Goal: Information Seeking & Learning: Find specific fact

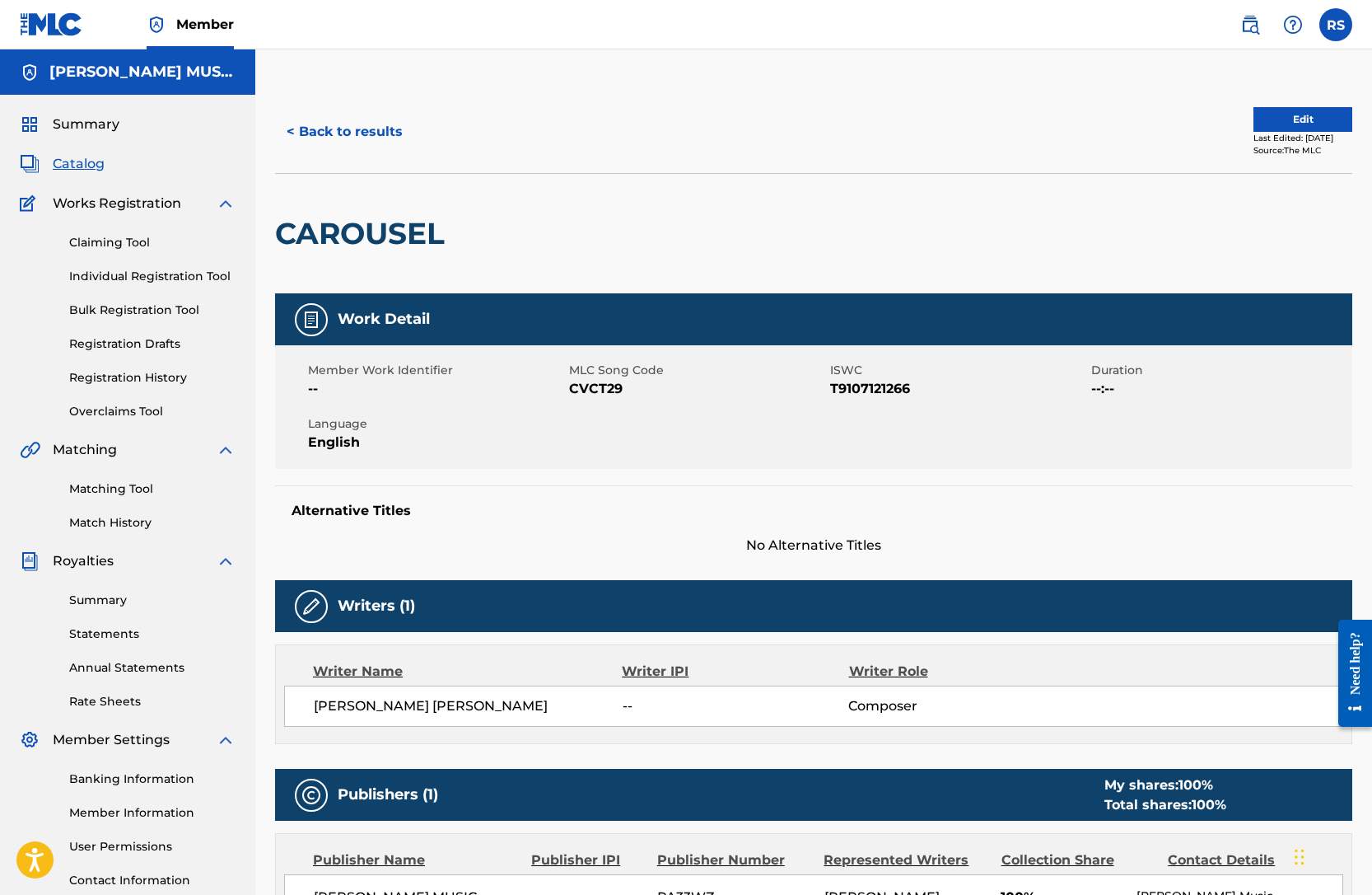
click at [624, 153] on div "< Back to results Edit Last Edited: [DATE] Source: The MLC" at bounding box center [814, 132] width 1077 height 83
click at [1335, 18] on label at bounding box center [1336, 24] width 33 height 33
click at [1336, 24] on input "RS [PERSON_NAME] [PERSON_NAME][EMAIL_ADDRESS][DOMAIN_NAME] Notification Prefere…" at bounding box center [1336, 24] width 0 height 0
click at [1175, 203] on link "Profile" at bounding box center [1174, 205] width 33 height 15
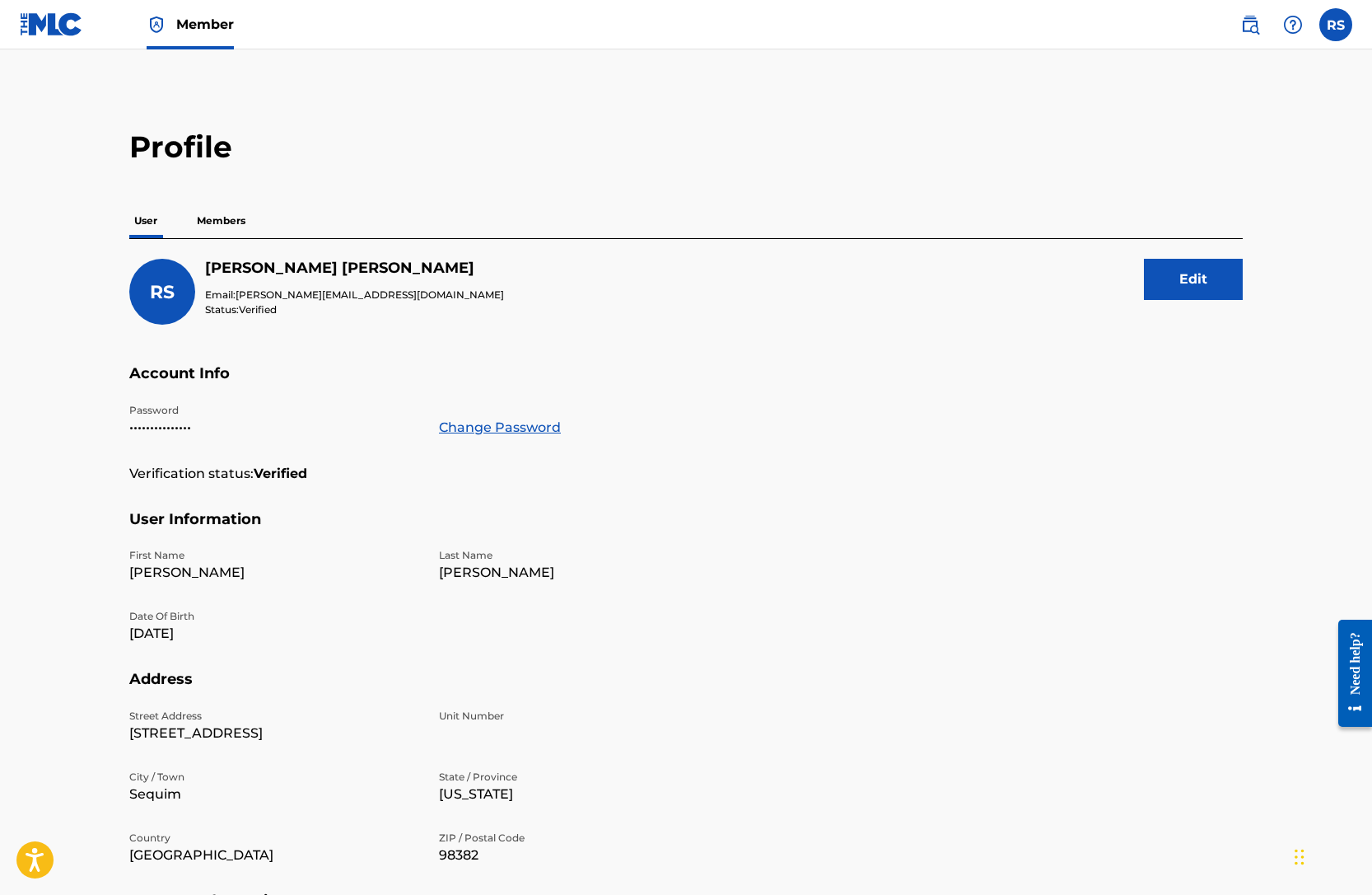
click at [1325, 29] on label at bounding box center [1336, 24] width 33 height 33
click at [1336, 24] on input "RS [PERSON_NAME] [PERSON_NAME][EMAIL_ADDRESS][DOMAIN_NAME] Notification Prefere…" at bounding box center [1336, 24] width 0 height 0
click at [1083, 145] on h2 "Profile" at bounding box center [686, 147] width 1114 height 37
click at [1252, 24] on img at bounding box center [1250, 24] width 19 height 19
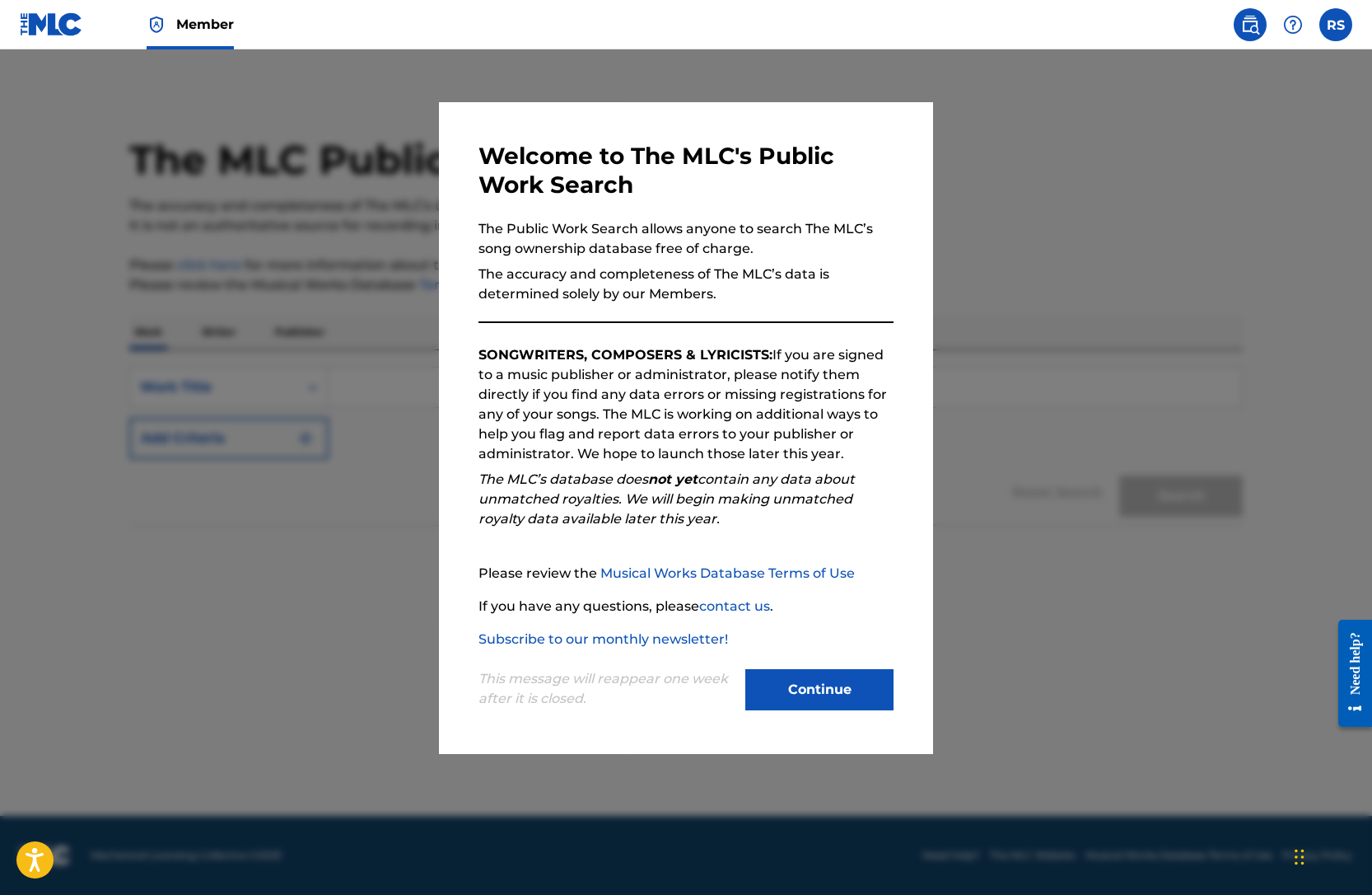
click at [799, 690] on button "Continue" at bounding box center [820, 689] width 149 height 41
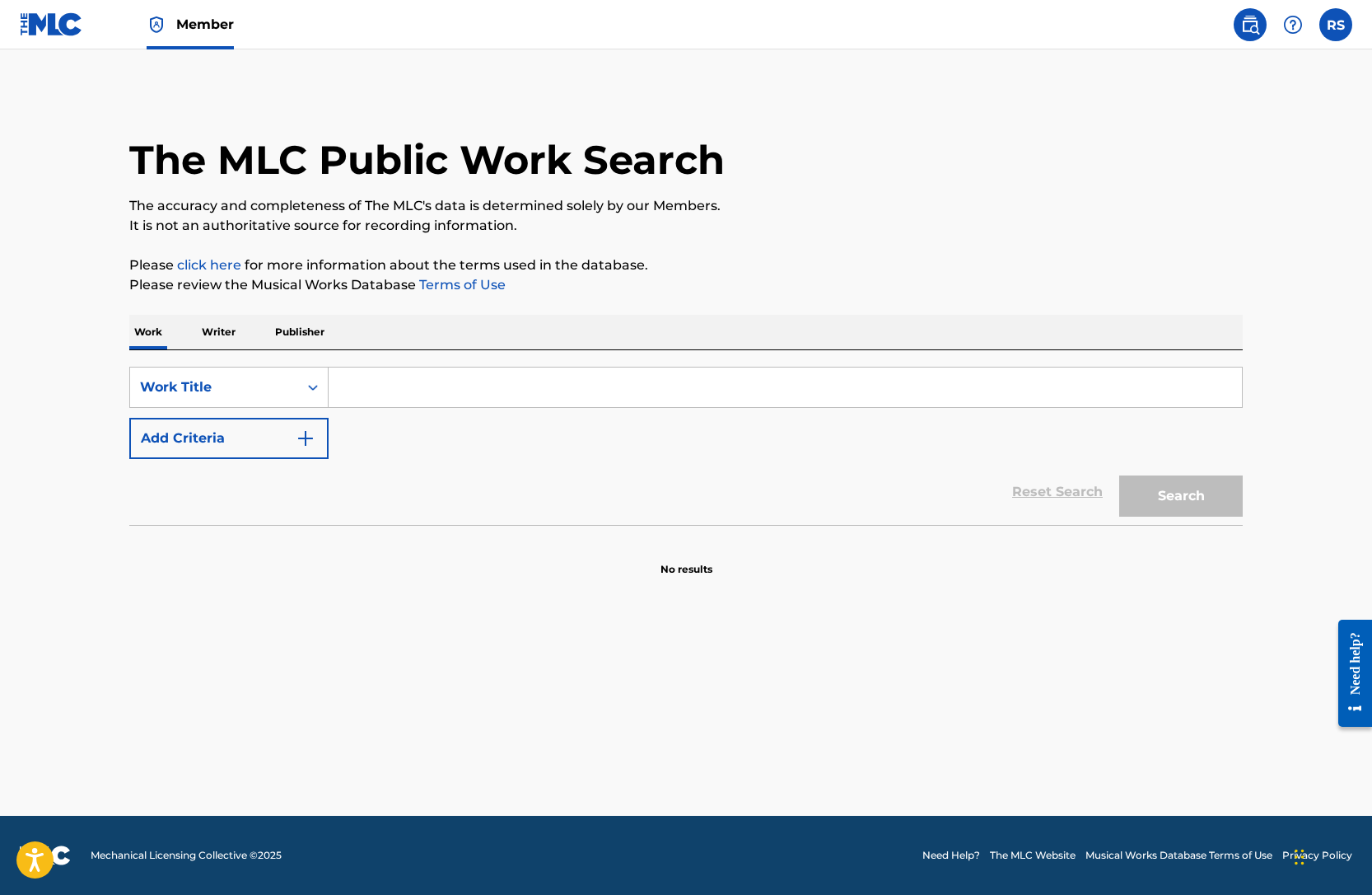
click at [462, 379] on input "Search Form" at bounding box center [785, 387] width 914 height 40
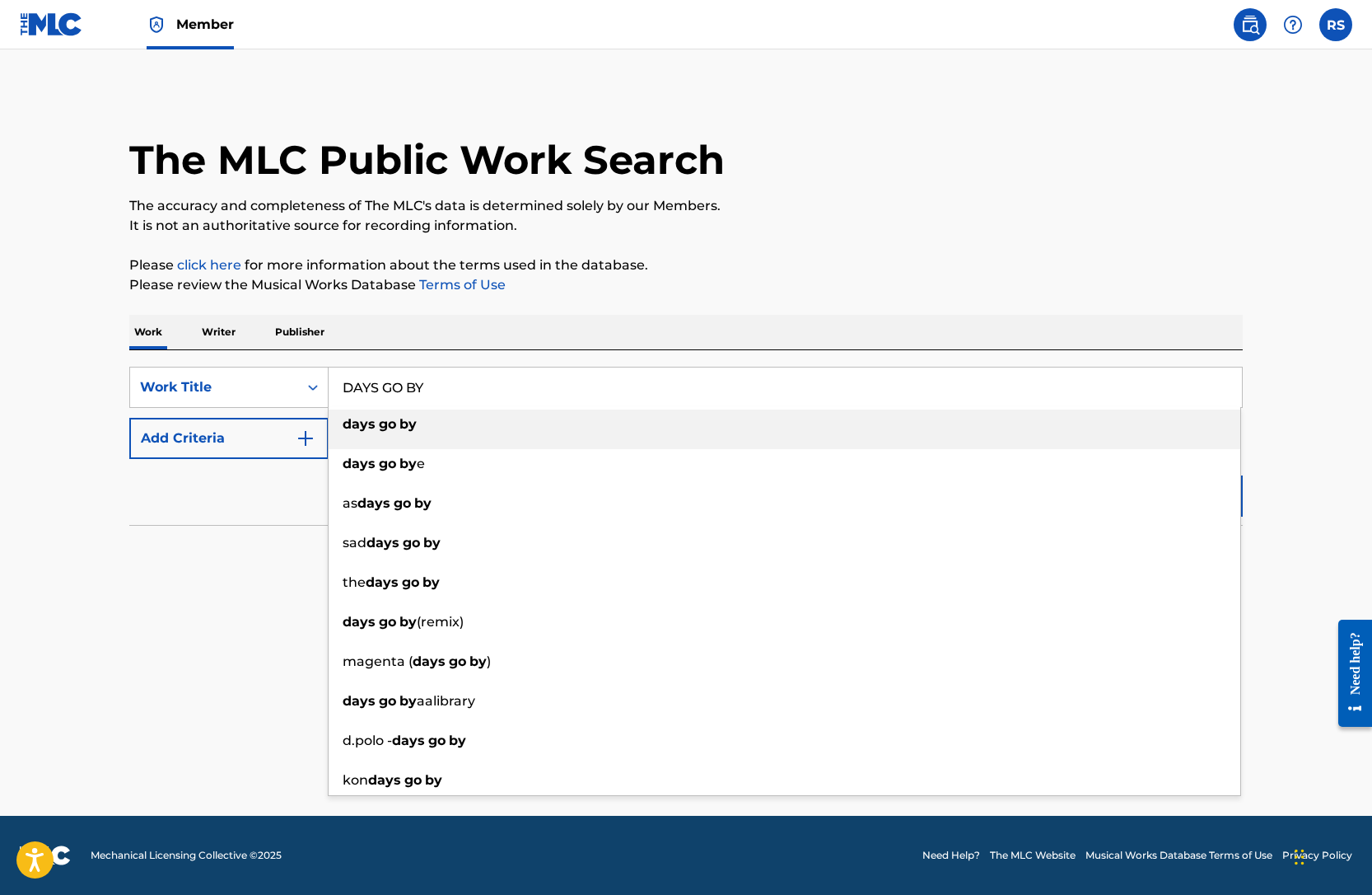
type input "days go by"
click at [399, 426] on strong "by" at bounding box center [408, 424] width 17 height 16
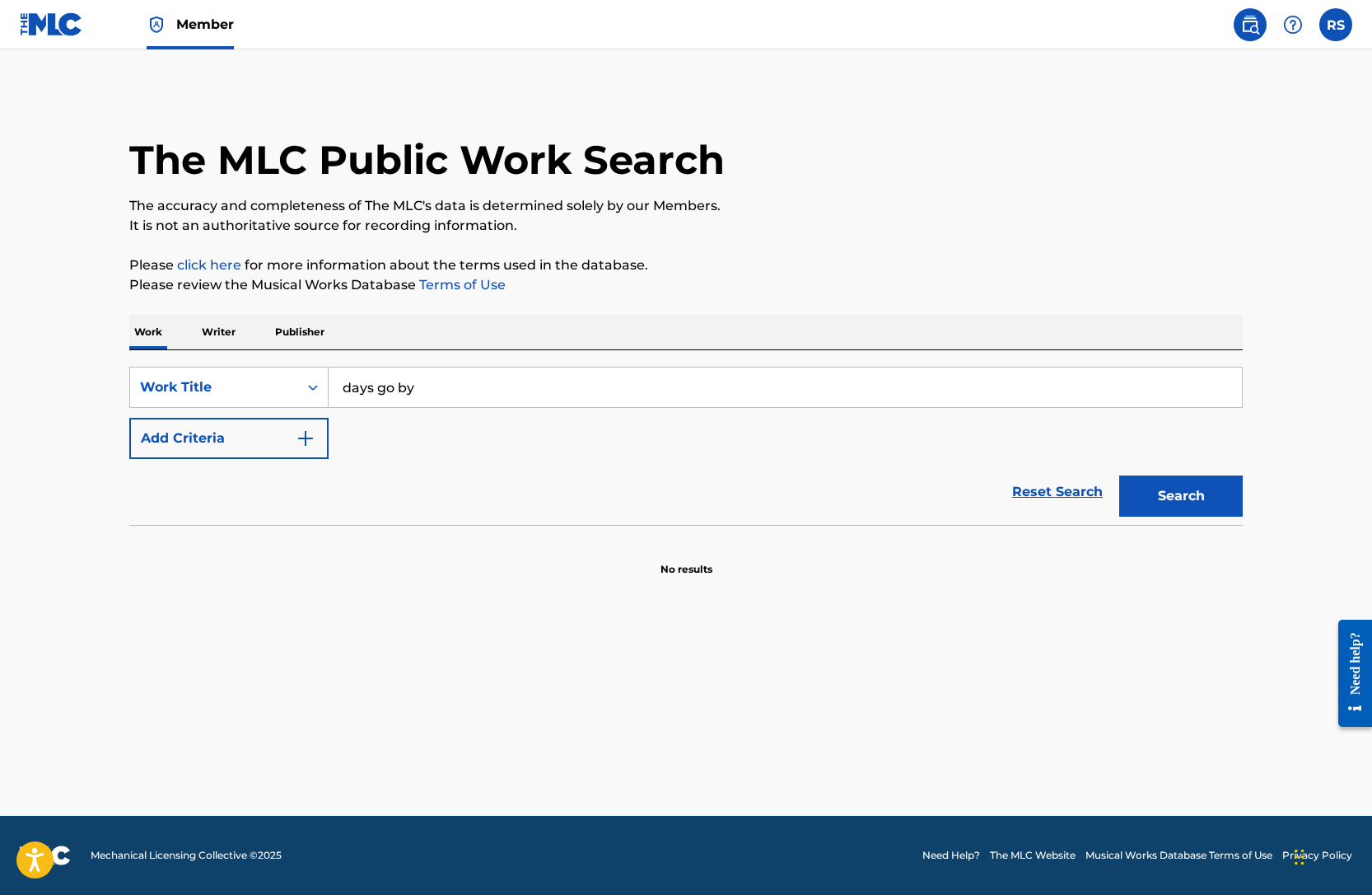
click at [1196, 484] on button "Search" at bounding box center [1181, 496] width 123 height 41
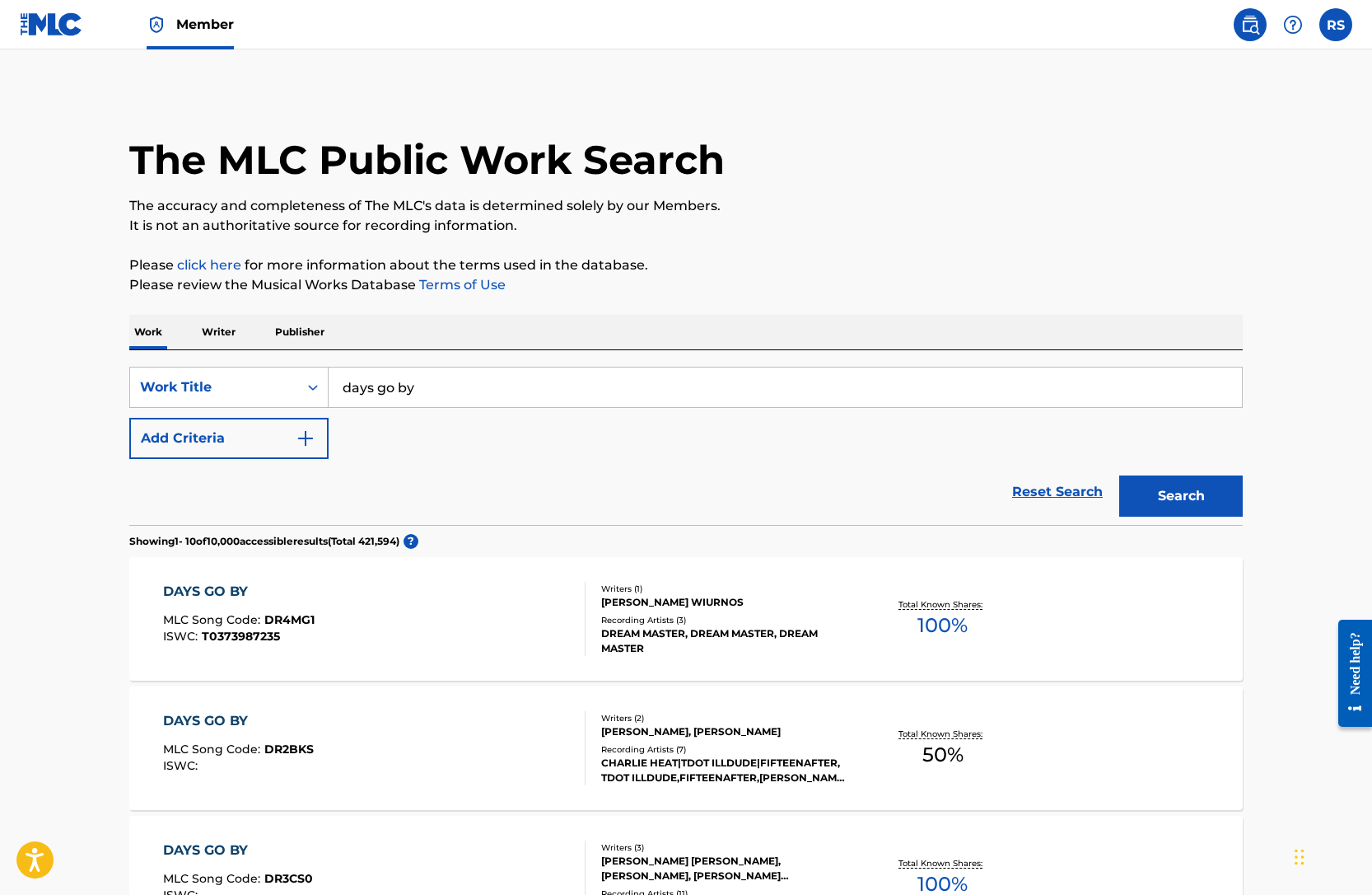
click at [306, 432] on img "Search Form" at bounding box center [305, 437] width 19 height 19
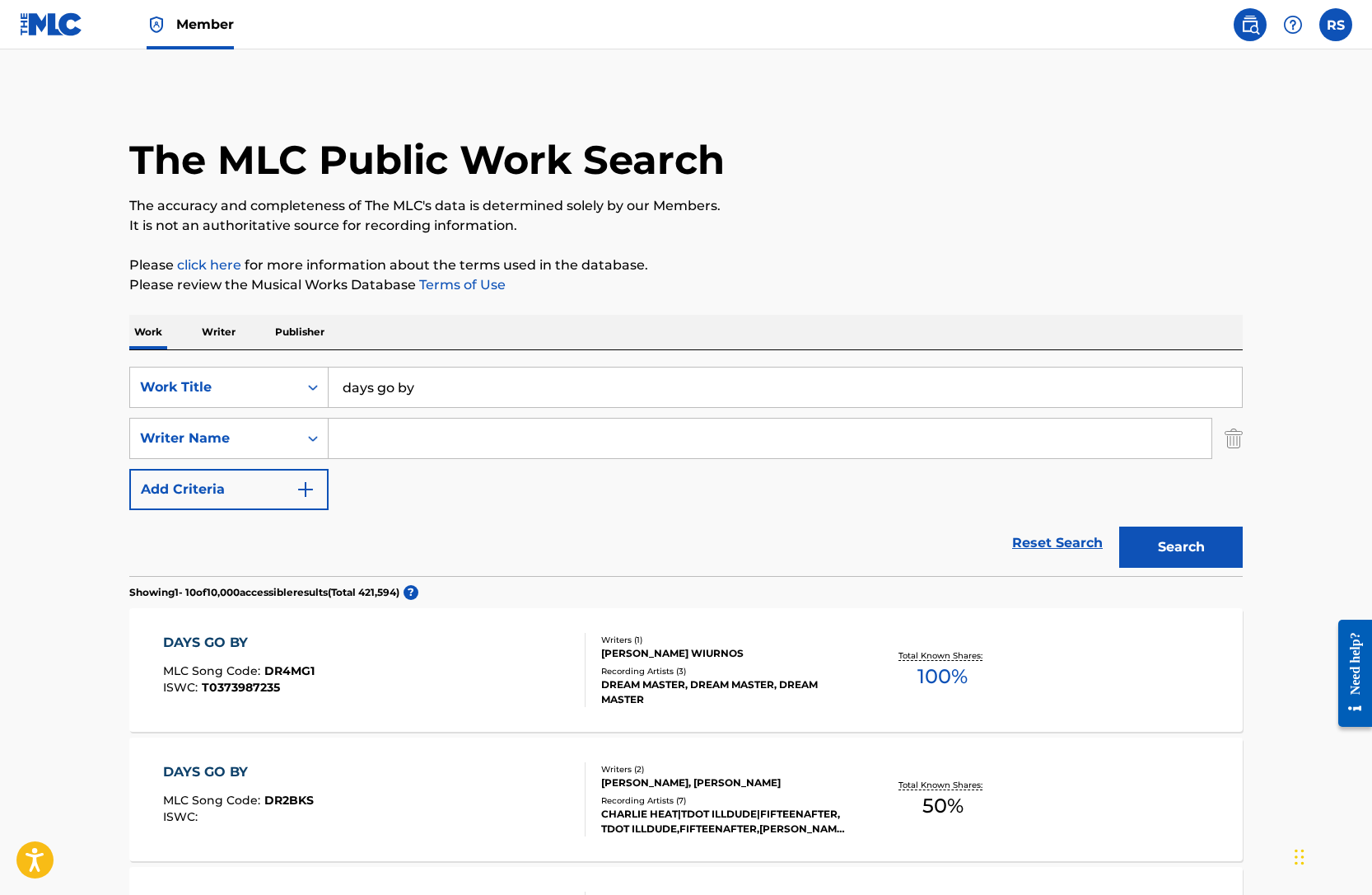
click at [406, 434] on input "Search Form" at bounding box center [770, 438] width 883 height 40
click at [1191, 540] on button "Search" at bounding box center [1181, 546] width 123 height 41
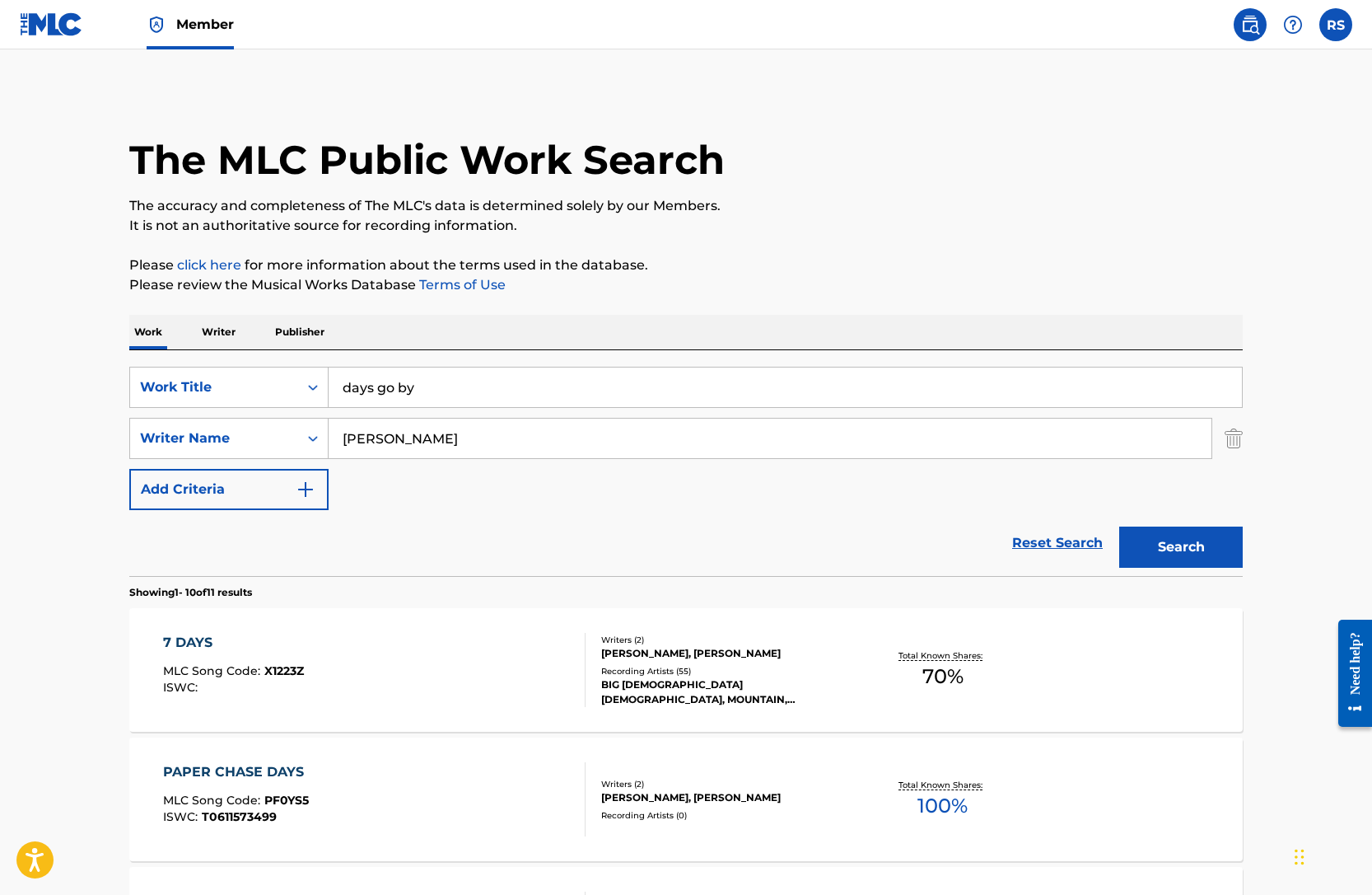
click at [386, 437] on input "[PERSON_NAME]" at bounding box center [770, 438] width 883 height 40
type input "[PERSON_NAME] [PERSON_NAME]"
click at [1180, 545] on button "Search" at bounding box center [1181, 546] width 123 height 41
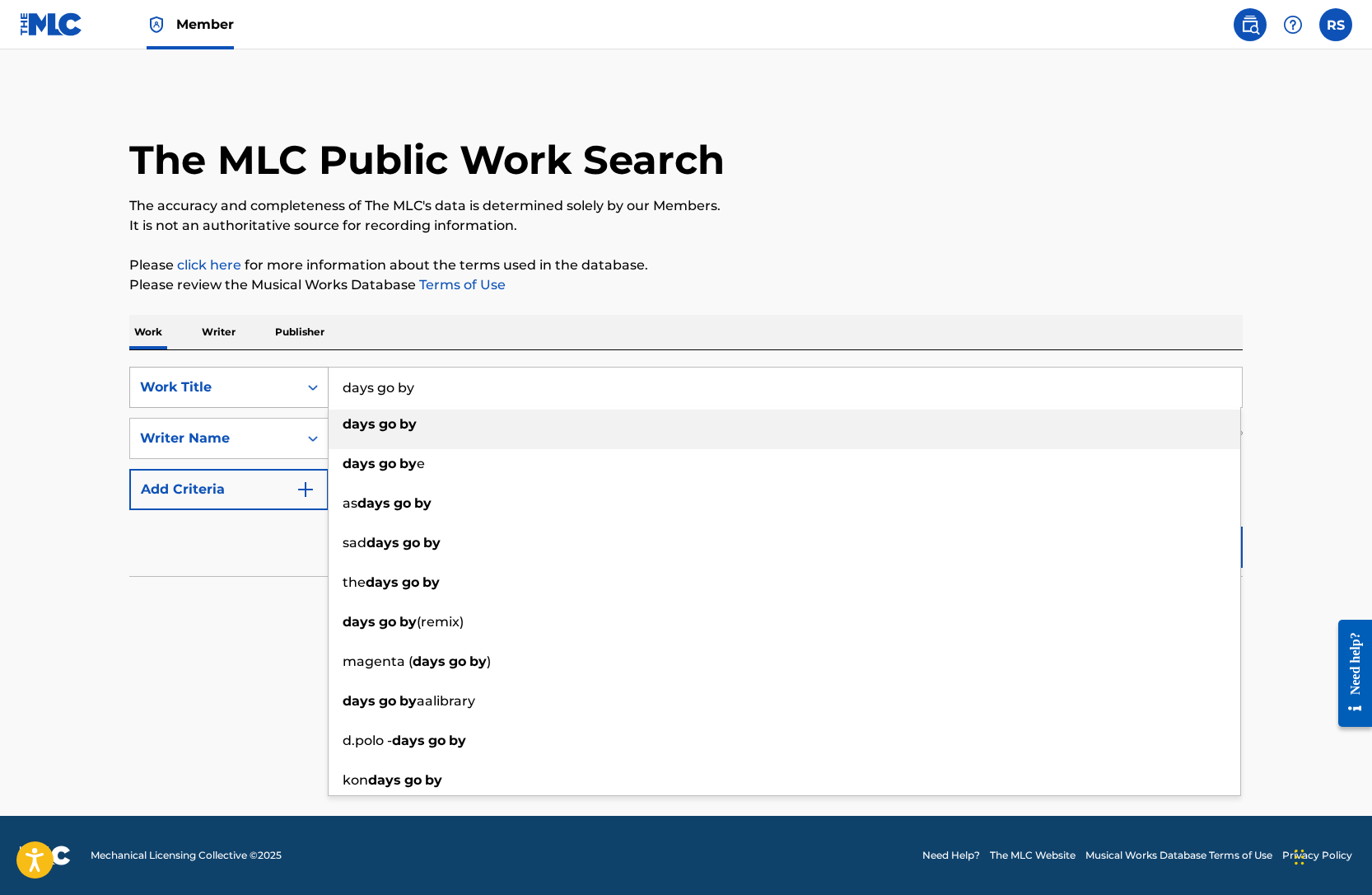
drag, startPoint x: 434, startPoint y: 389, endPoint x: 297, endPoint y: 387, distance: 137.0
click at [297, 387] on div "SearchWithCriteria4e7dff0a-939e-4075-b8fd-4f52c113ce3a Work Title days go by da…" at bounding box center [686, 387] width 1114 height 41
type input "DAYS GO BY"
click at [735, 303] on div "The MLC Public Work Search The accuracy and completeness of The MLC's data is d…" at bounding box center [686, 359] width 1153 height 537
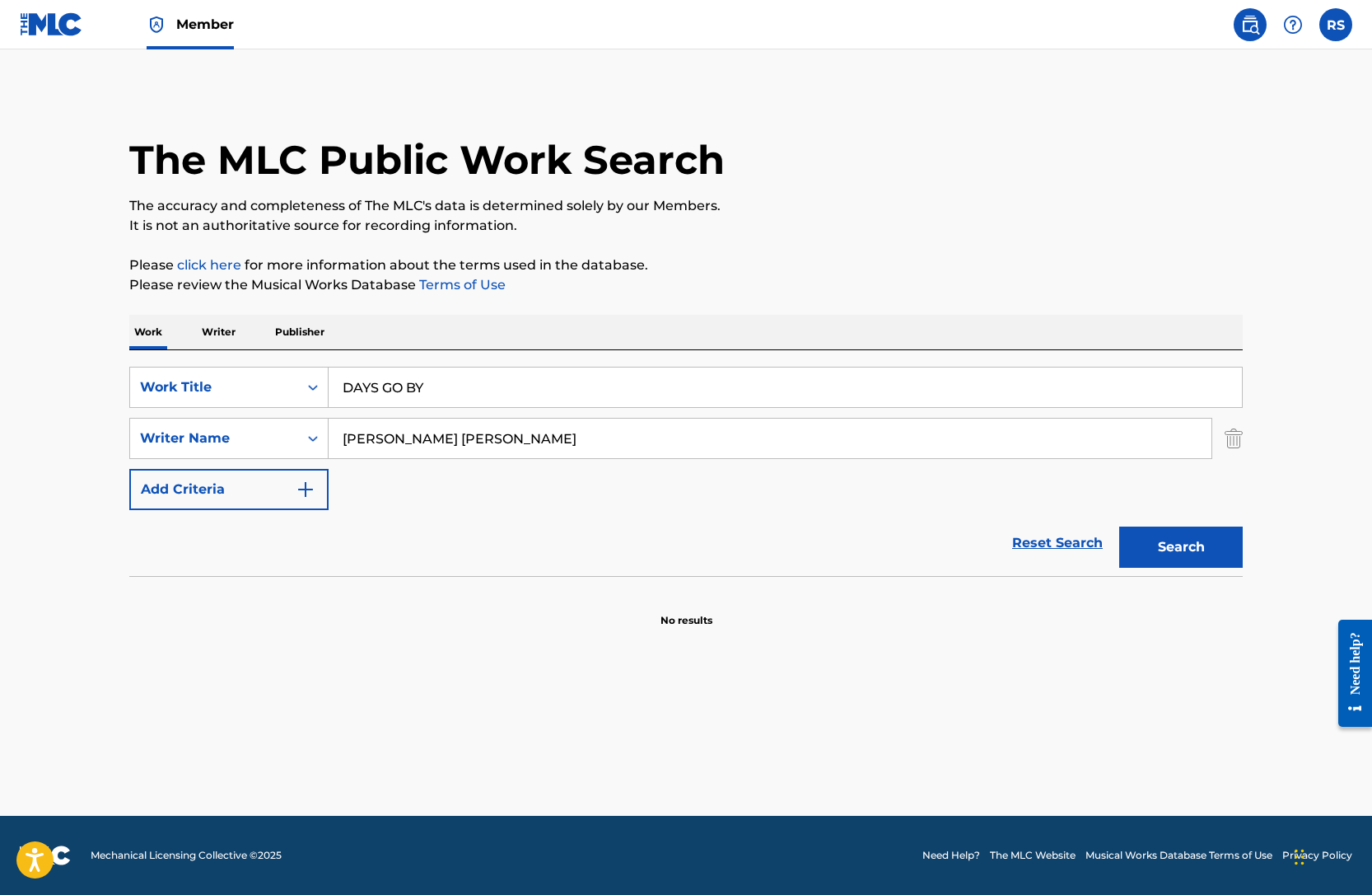
click at [1166, 539] on button "Search" at bounding box center [1181, 546] width 123 height 41
click at [438, 440] on input "[PERSON_NAME] [PERSON_NAME]" at bounding box center [770, 438] width 883 height 40
type input "[PERSON_NAME]"
click at [1181, 547] on button "Search" at bounding box center [1181, 546] width 123 height 41
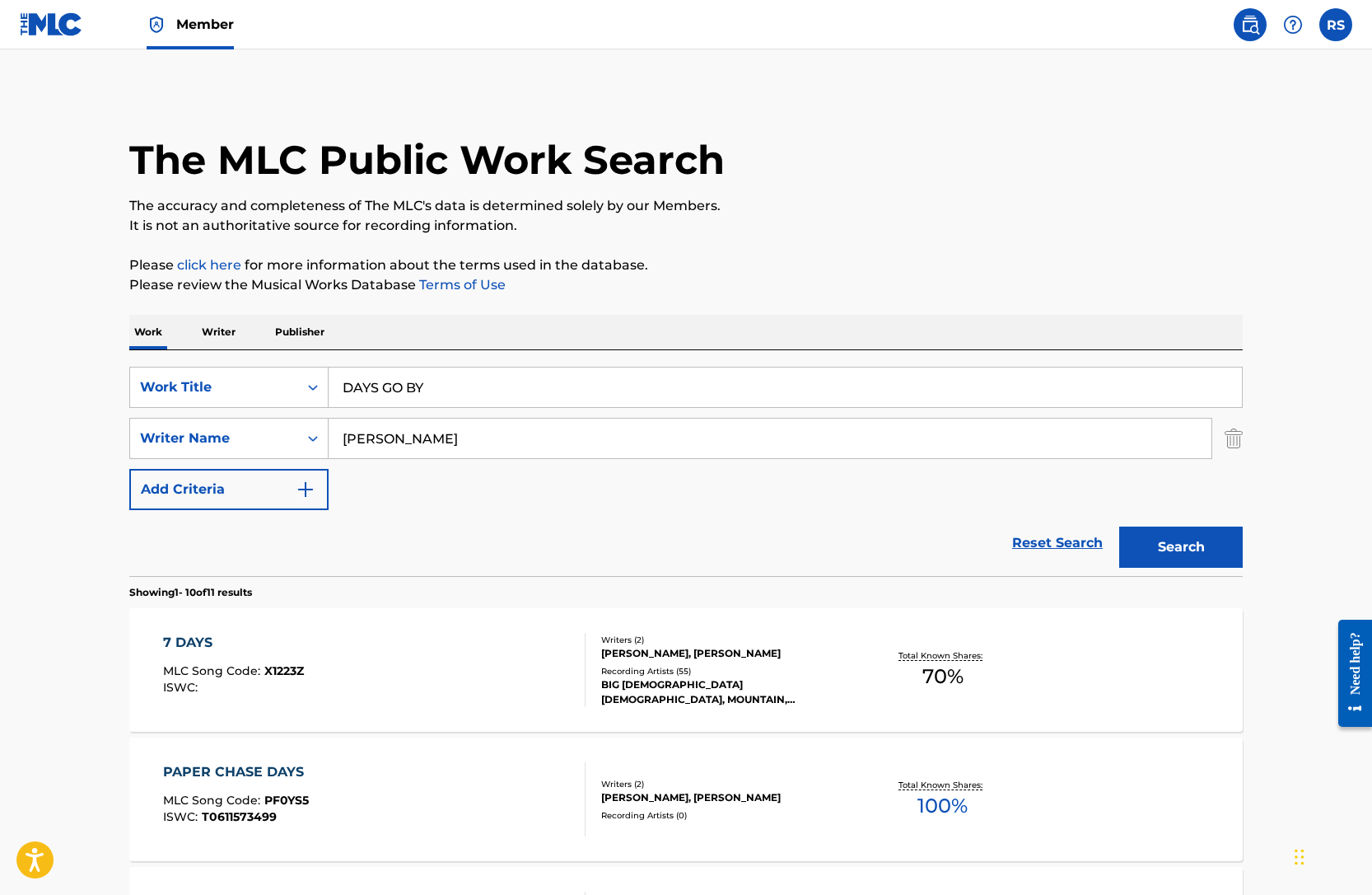
drag, startPoint x: 468, startPoint y: 439, endPoint x: 333, endPoint y: 429, distance: 135.4
click at [333, 429] on input "[PERSON_NAME]" at bounding box center [770, 438] width 883 height 40
click at [971, 201] on p "The accuracy and completeness of The MLC's data is determined solely by our Mem…" at bounding box center [686, 205] width 1114 height 19
click at [1339, 19] on label at bounding box center [1336, 24] width 33 height 33
click at [1336, 24] on input "RS [PERSON_NAME] [PERSON_NAME][EMAIL_ADDRESS][DOMAIN_NAME] Notification Prefere…" at bounding box center [1336, 24] width 0 height 0
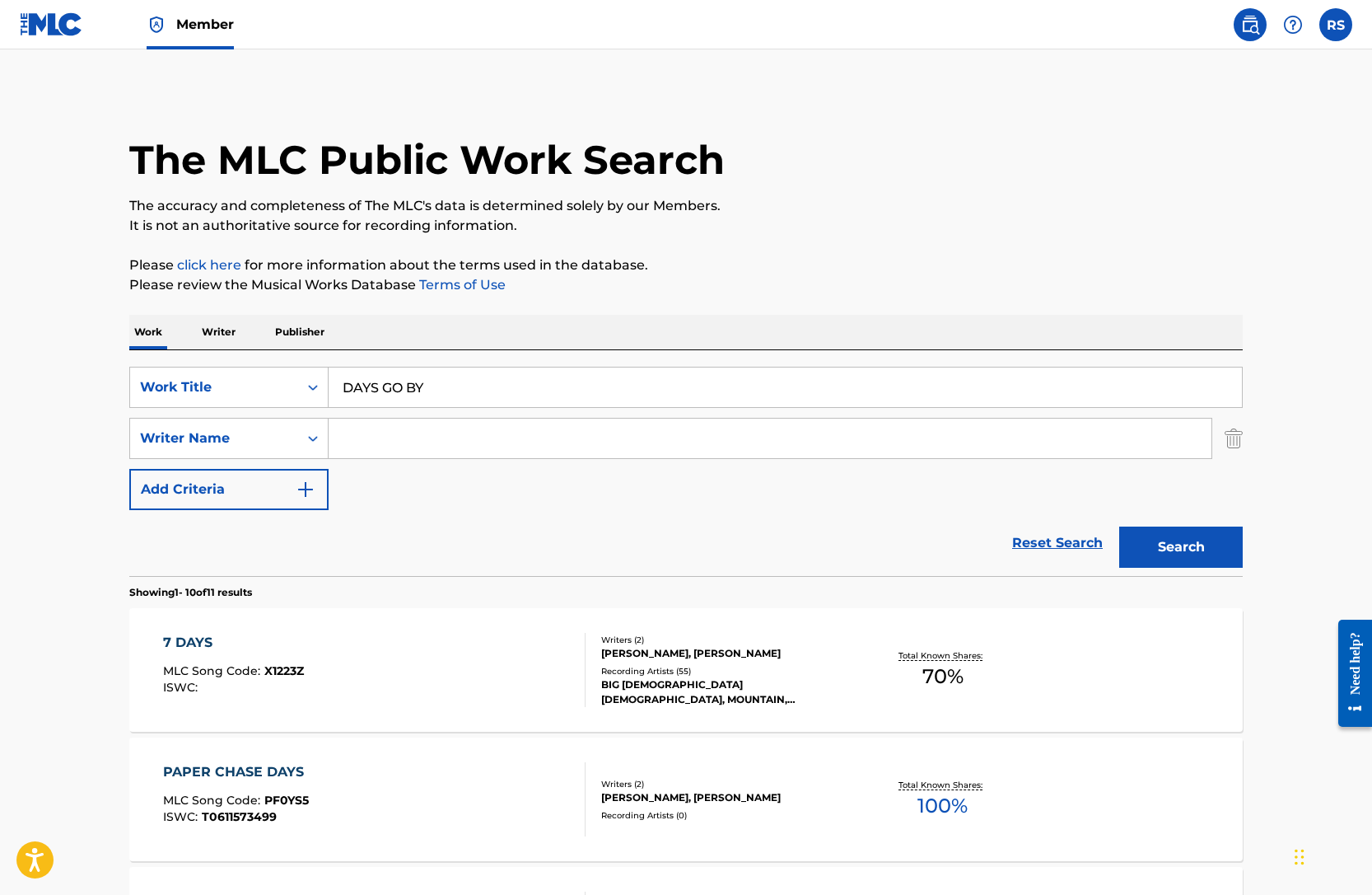
click at [1098, 204] on p "The accuracy and completeness of The MLC's data is determined solely by our Mem…" at bounding box center [686, 205] width 1114 height 19
click at [1344, 19] on label at bounding box center [1336, 24] width 33 height 33
click at [1336, 24] on input "RS [PERSON_NAME] [PERSON_NAME][EMAIL_ADDRESS][DOMAIN_NAME] Notification Prefere…" at bounding box center [1336, 24] width 0 height 0
click at [1179, 239] on p "Log out" at bounding box center [1177, 233] width 39 height 15
click at [1336, 24] on input "RS [PERSON_NAME] [PERSON_NAME][EMAIL_ADDRESS][DOMAIN_NAME] Notification Prefere…" at bounding box center [1336, 24] width 0 height 0
